Goal: Navigation & Orientation: Find specific page/section

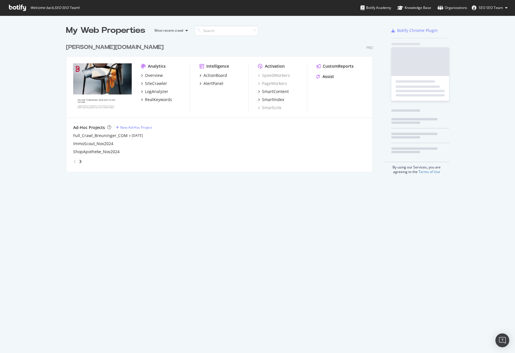
scroll to position [131, 307]
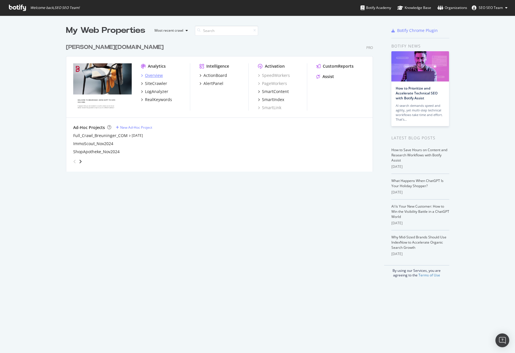
click at [148, 78] on div "Overview" at bounding box center [154, 76] width 18 height 6
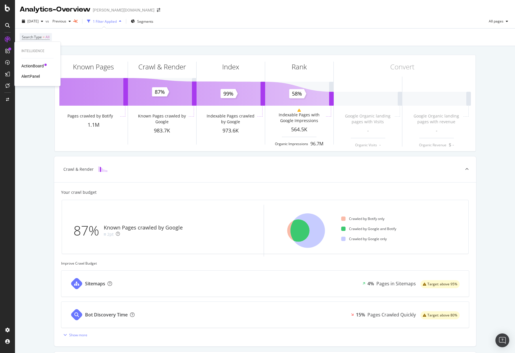
click at [41, 64] on div "ActionBoard" at bounding box center [32, 66] width 22 height 6
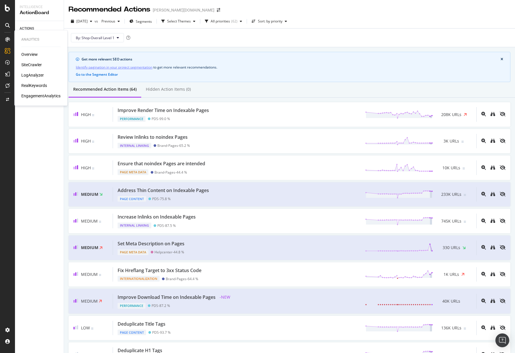
click at [38, 77] on div "LogAnalyzer" at bounding box center [32, 75] width 22 height 6
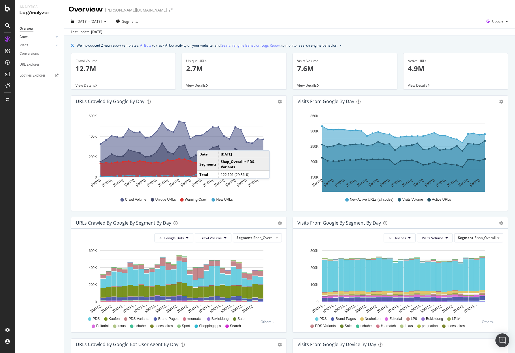
click at [42, 38] on link "Crawls" at bounding box center [37, 37] width 34 height 6
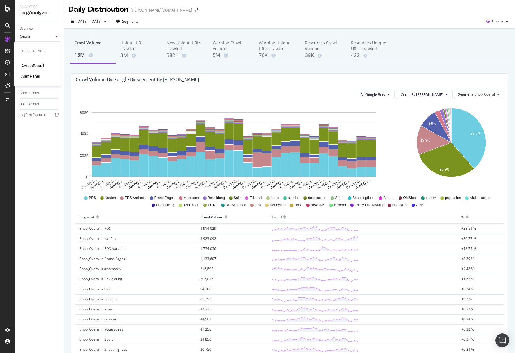
click at [33, 68] on div "ActionBoard" at bounding box center [32, 66] width 22 height 6
